Goal: Information Seeking & Learning: Learn about a topic

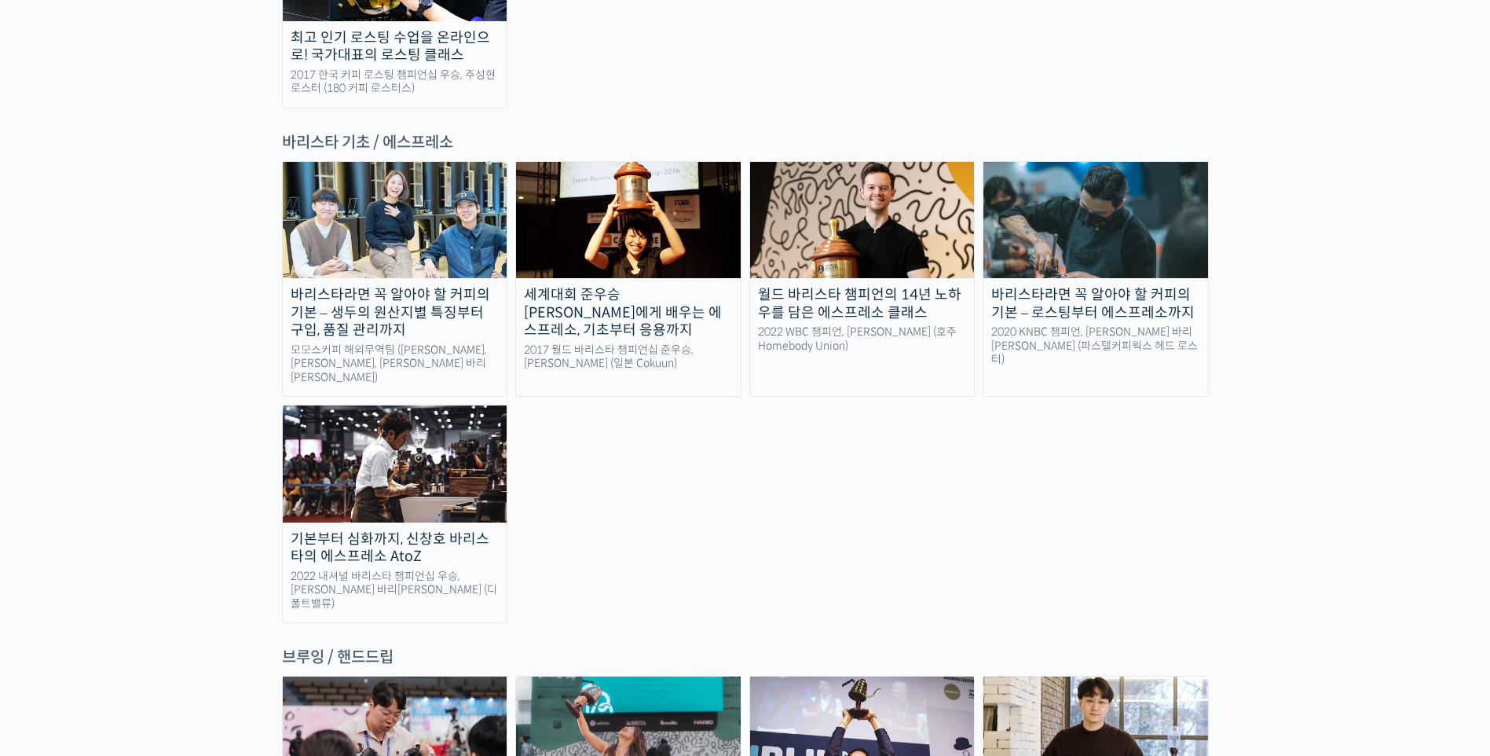
scroll to position [2425, 0]
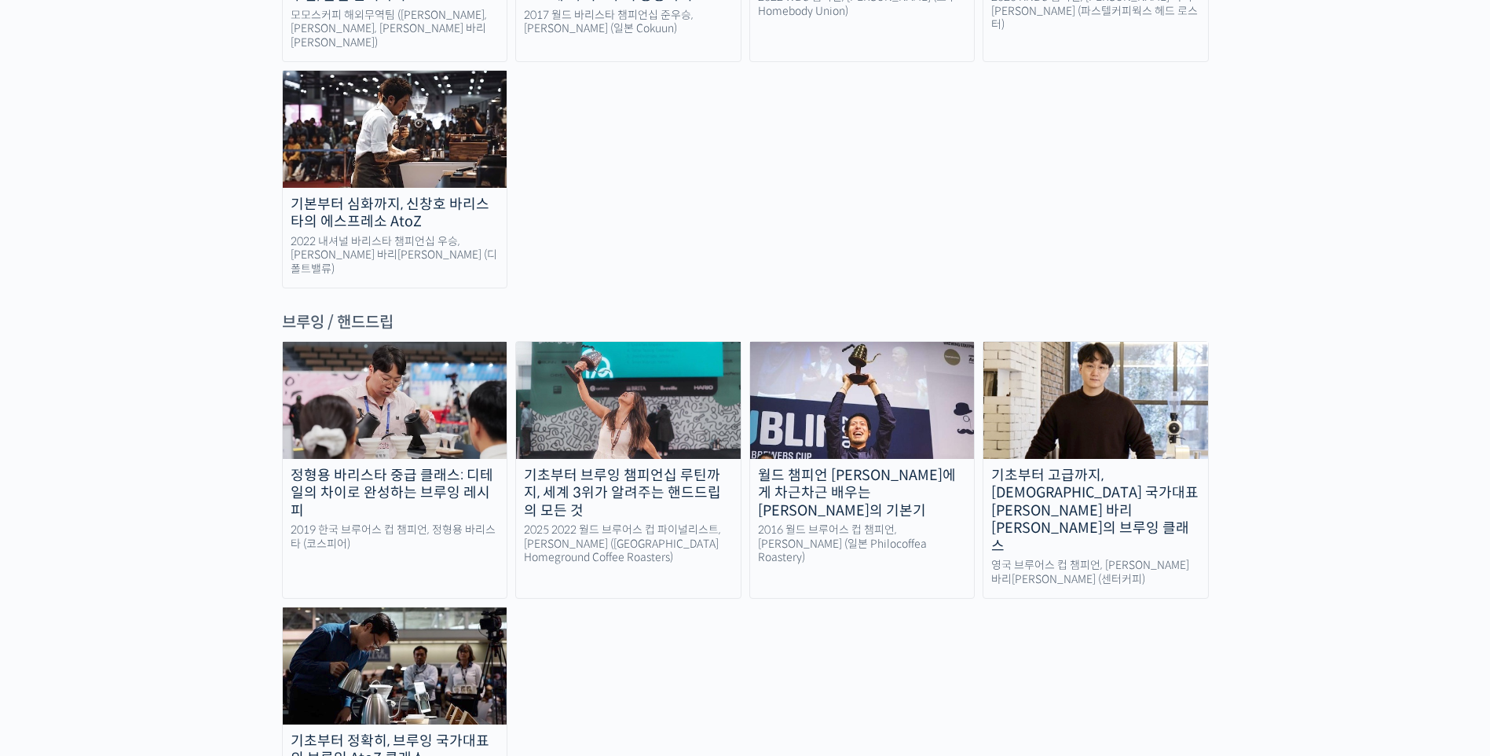
click at [485, 732] on div "기초부터 정확히, 브루잉 국가대표의 브루잉 AtoZ 클래스" at bounding box center [395, 749] width 225 height 35
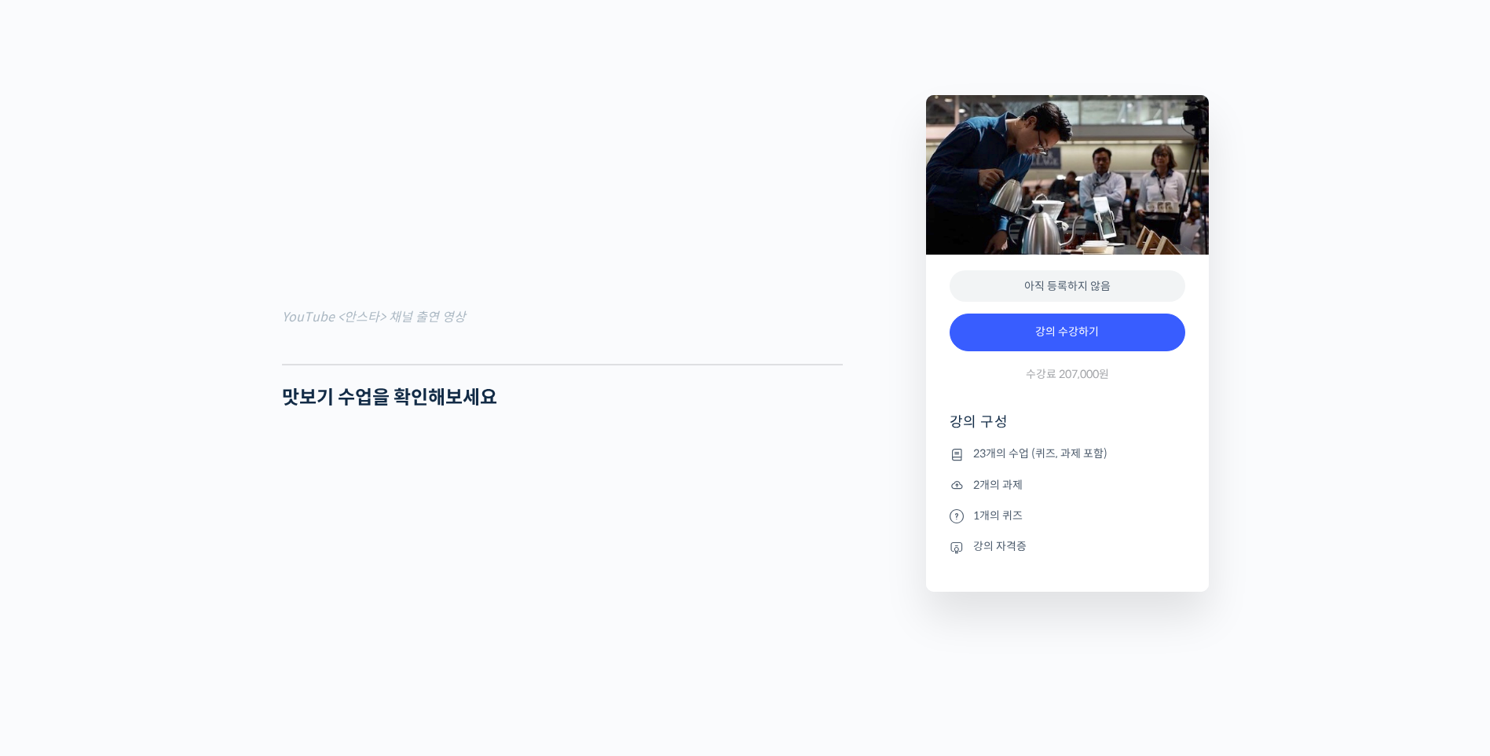
scroll to position [1807, 0]
